Goal: Information Seeking & Learning: Find specific fact

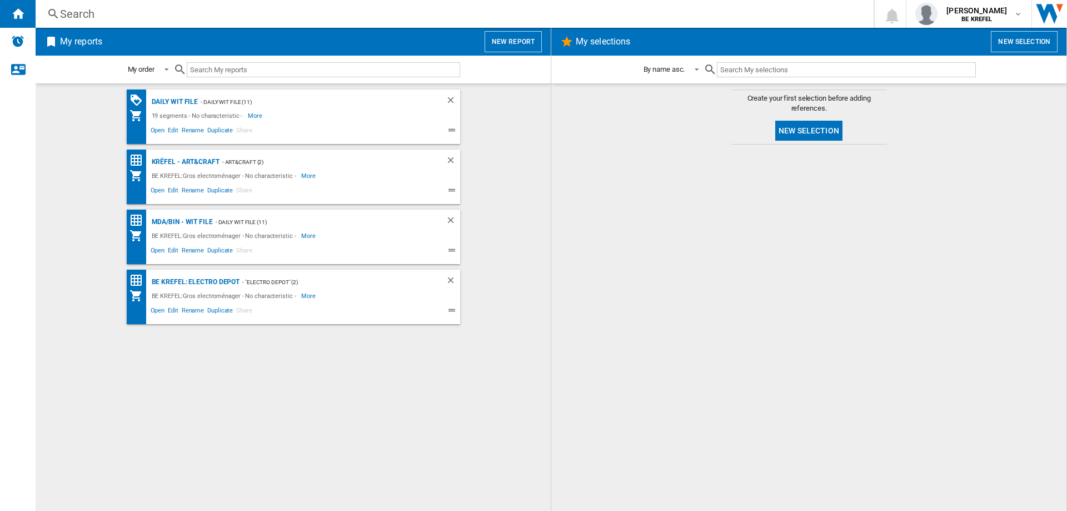
click at [90, 16] on div "Search" at bounding box center [452, 14] width 785 height 16
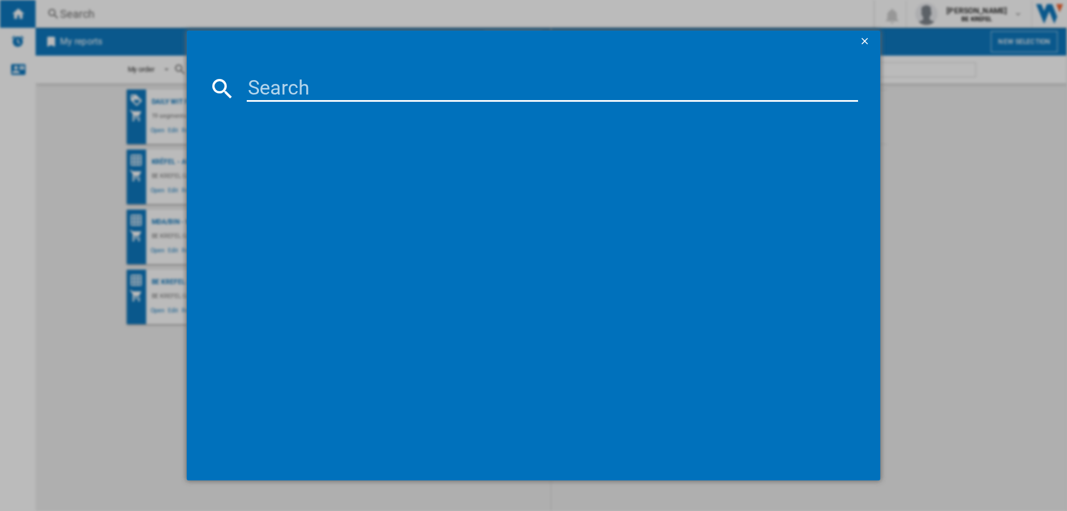
click at [341, 95] on input at bounding box center [553, 88] width 612 height 27
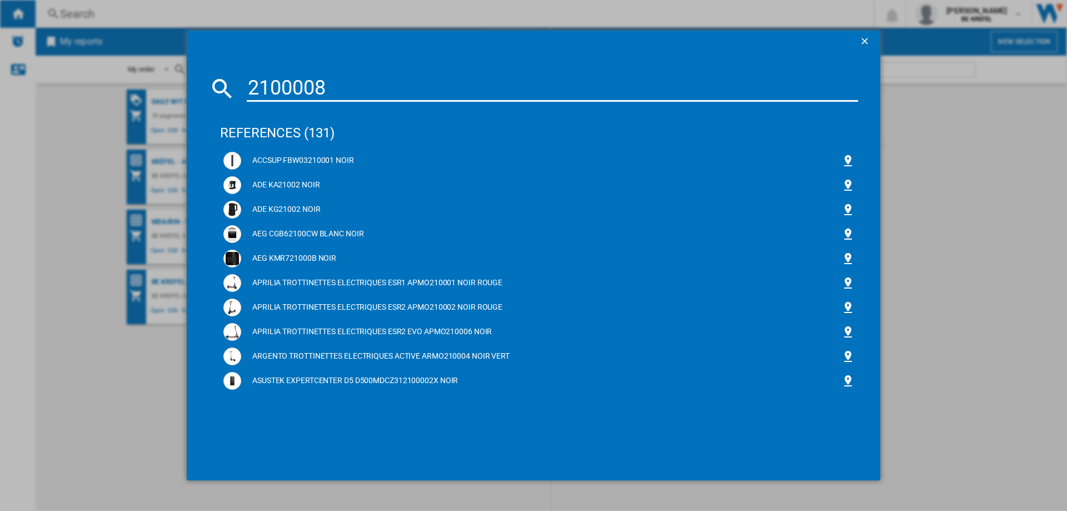
type input "21000082"
